Goal: Task Accomplishment & Management: Manage account settings

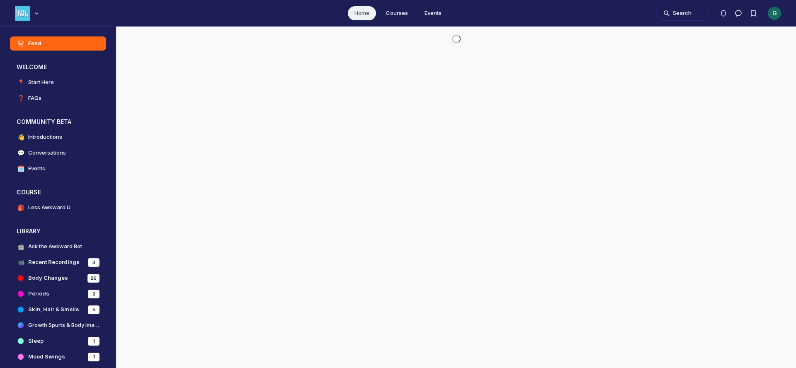
scroll to position [2588, 1589]
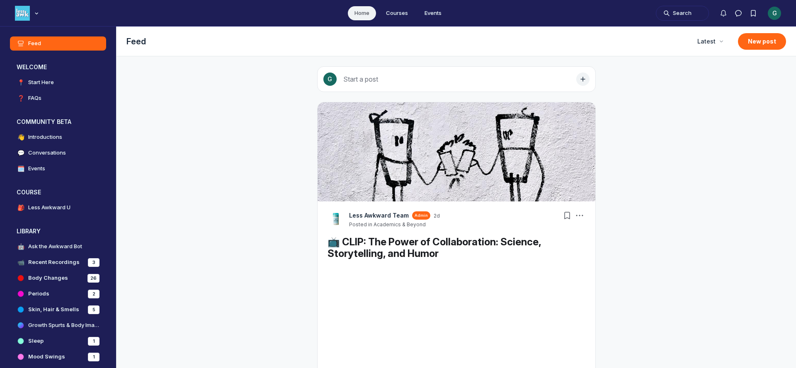
click at [770, 15] on div "G" at bounding box center [774, 13] width 13 height 13
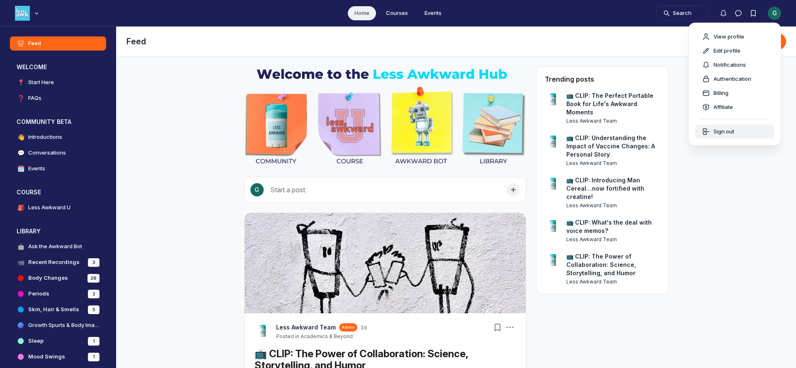
click at [736, 131] on div "Sign out" at bounding box center [735, 132] width 66 height 8
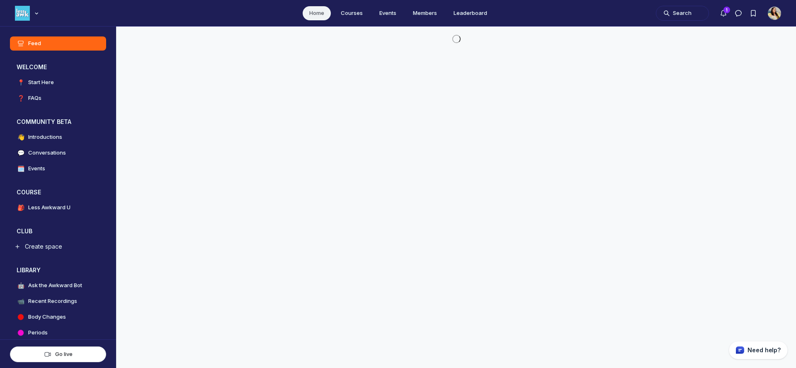
scroll to position [2457, 1589]
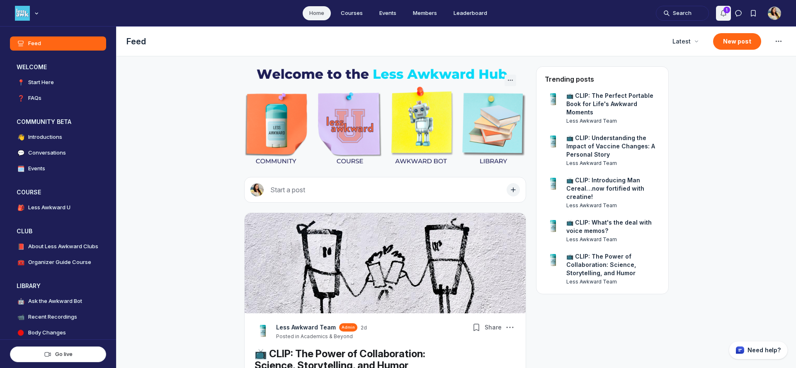
click at [723, 14] on icon "Notifications" at bounding box center [724, 13] width 8 height 8
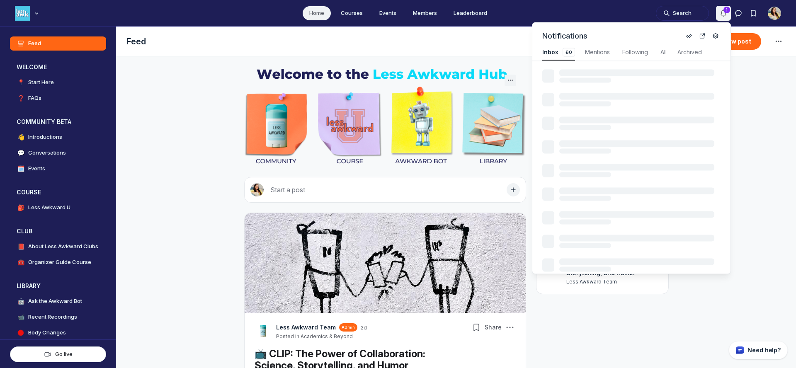
scroll to position [1123, 1771]
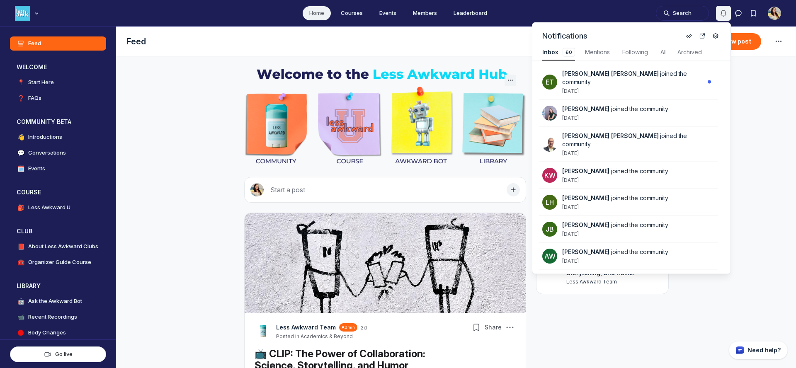
click at [723, 14] on icon "Notifications" at bounding box center [724, 13] width 8 height 8
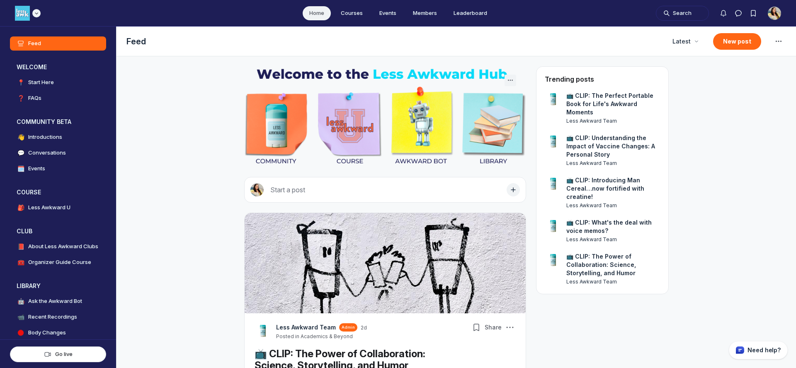
click at [39, 14] on icon "Main navigation bar" at bounding box center [36, 13] width 8 height 5
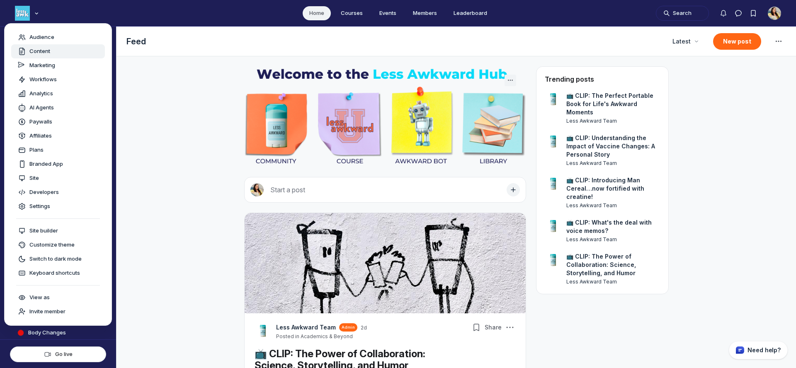
click at [41, 50] on span "Content" at bounding box center [39, 51] width 21 height 8
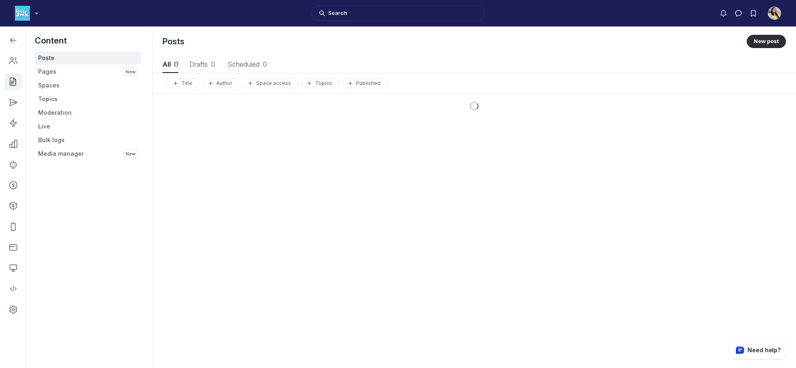
scroll to position [1123, 3873]
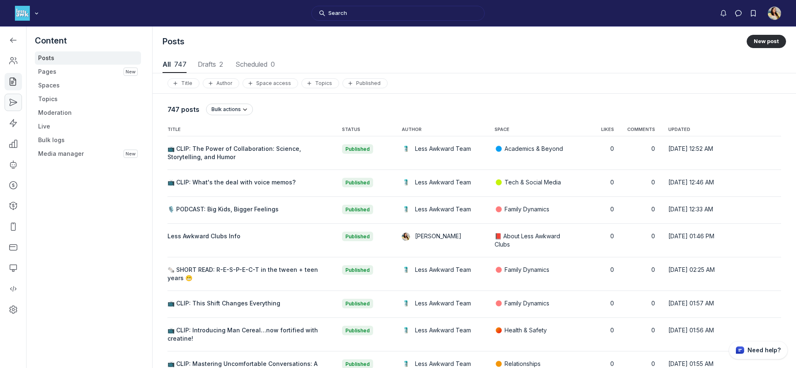
click at [14, 100] on icon "Left Sidebar" at bounding box center [13, 102] width 8 height 8
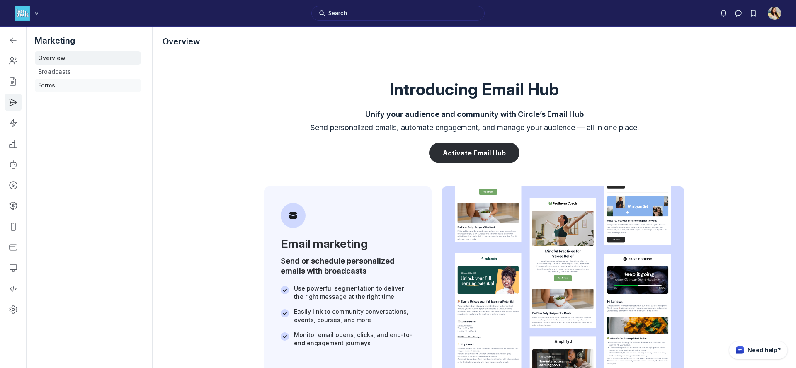
click at [59, 89] on link "Forms" at bounding box center [88, 85] width 106 height 13
